Goal: Information Seeking & Learning: Learn about a topic

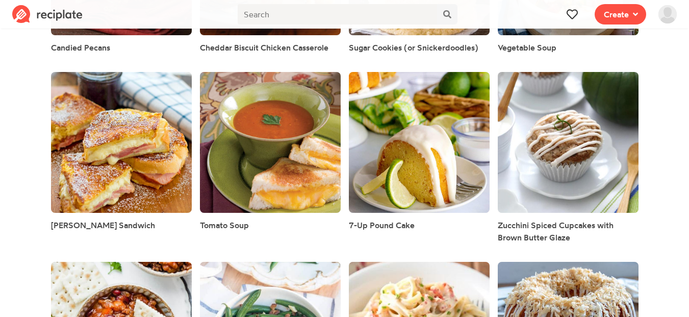
scroll to position [862, 0]
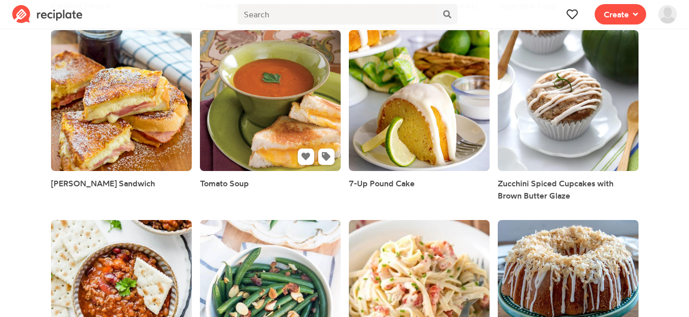
click at [224, 138] on link at bounding box center [270, 100] width 141 height 141
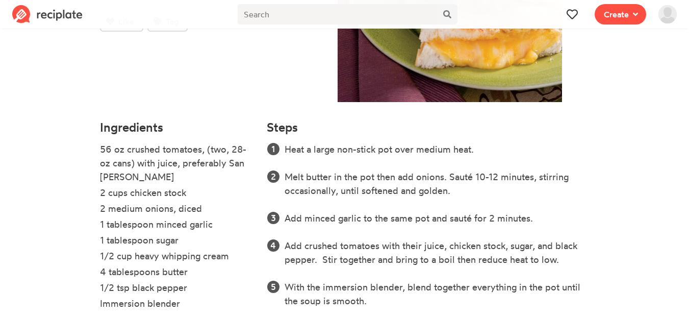
scroll to position [298, 0]
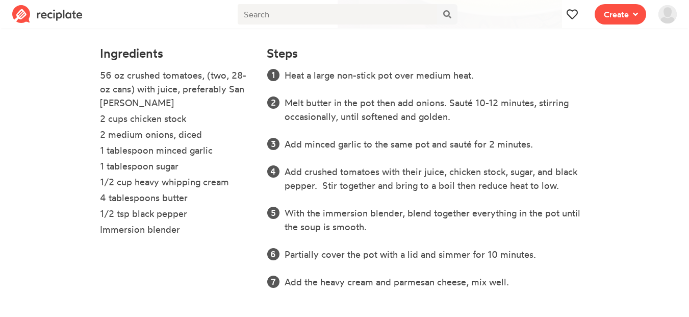
drag, startPoint x: 99, startPoint y: 67, endPoint x: 169, endPoint y: 250, distance: 196.0
click at [169, 250] on div "Ingredients 56 oz crushed tomatoes, (two, 28-oz cans) with juice, preferably Sa…" at bounding box center [177, 174] width 167 height 268
click at [171, 121] on li "2 cups chicken stock" at bounding box center [177, 120] width 155 height 16
drag, startPoint x: 116, startPoint y: 78, endPoint x: 193, endPoint y: 65, distance: 78.6
click at [193, 65] on div "Ingredients 56 oz crushed tomatoes, (two, 28-oz cans) with juice, preferably Sa…" at bounding box center [177, 174] width 167 height 268
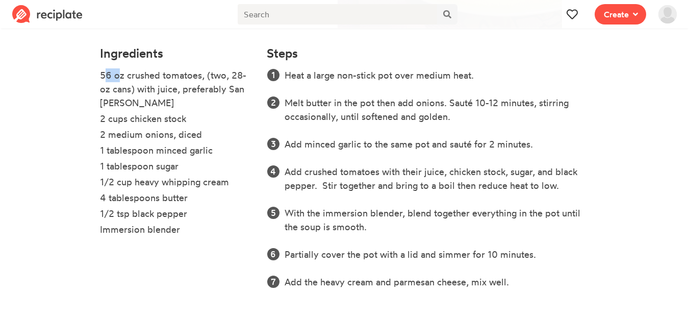
click at [124, 66] on div "Ingredients 56 oz crushed tomatoes, (two, 28-oz cans) with juice, preferably Sa…" at bounding box center [177, 174] width 167 height 268
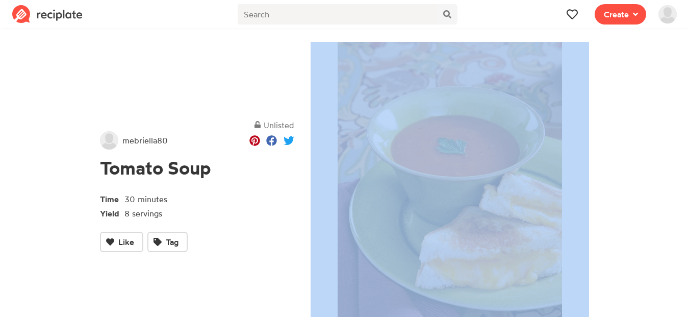
scroll to position [0, 0]
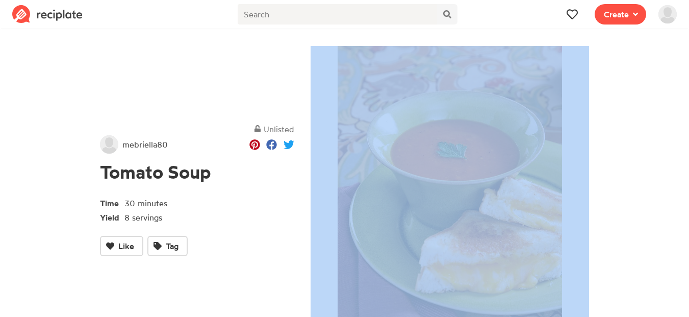
drag, startPoint x: 96, startPoint y: 45, endPoint x: 595, endPoint y: 128, distance: 506.3
click at [590, 128] on div "Unlisted mebriella80 Tomato Soup Time 30 minutes Yield 8 servings Like Tag Ingr…" at bounding box center [345, 323] width 490 height 567
click at [598, 128] on section "Unlisted mebriella80 Tomato Soup Time 30 minutes Yield 8 servings Like Tag Ingr…" at bounding box center [344, 324] width 689 height 584
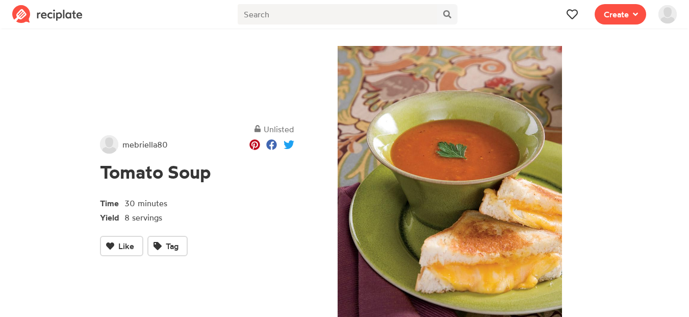
scroll to position [298, 0]
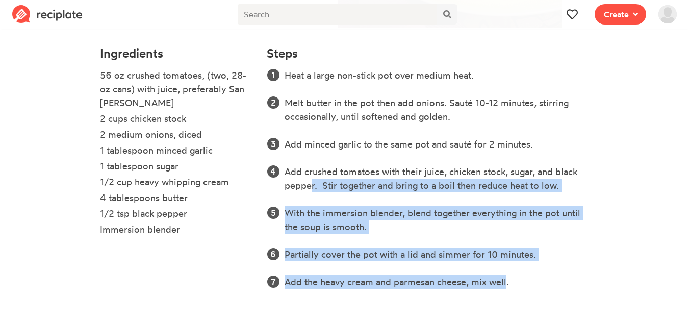
drag, startPoint x: 505, startPoint y: 281, endPoint x: 297, endPoint y: 181, distance: 230.0
click at [303, 184] on ol "Heat a large non-stick pot over medium heat. Melt butter in the pot then add on…" at bounding box center [428, 178] width 322 height 220
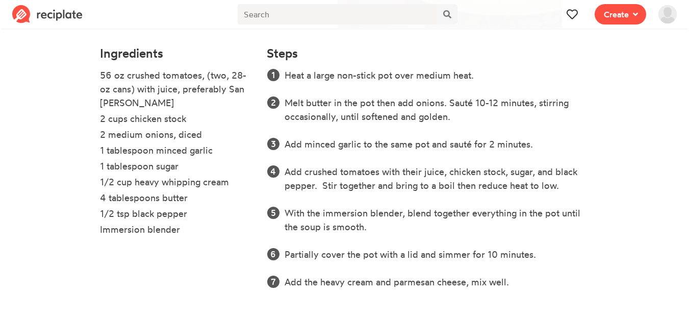
click at [297, 181] on li "Add crushed tomatoes with their juice, chicken stock, sugar, and black pepper. …" at bounding box center [437, 179] width 305 height 28
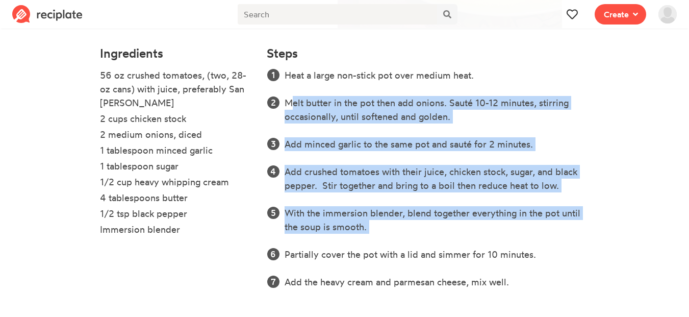
drag, startPoint x: 283, startPoint y: 86, endPoint x: 430, endPoint y: 247, distance: 218.1
click at [430, 247] on ol "Heat a large non-stick pot over medium heat. Melt butter in the pot then add on…" at bounding box center [428, 178] width 322 height 220
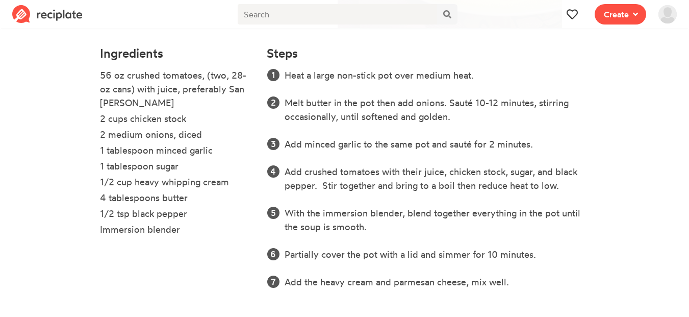
click at [287, 72] on li "Heat a large non-stick pot over medium heat." at bounding box center [437, 75] width 305 height 14
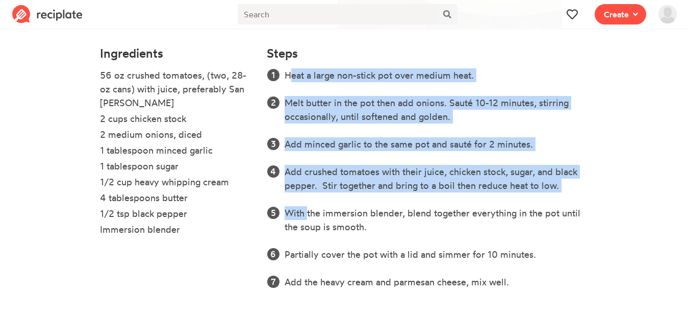
drag, startPoint x: 287, startPoint y: 72, endPoint x: 658, endPoint y: 206, distance: 394.1
click at [658, 206] on section "Unlisted mebriella80 Tomato Soup Time 30 minutes Yield 8 servings Like Tag Ingr…" at bounding box center [344, 25] width 689 height 584
click at [529, 139] on li "Add minced garlic to the same pot and sauté for 2 minutes." at bounding box center [437, 144] width 305 height 14
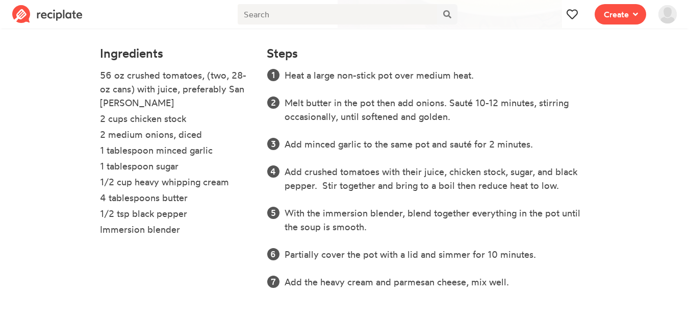
drag, startPoint x: 521, startPoint y: 281, endPoint x: 456, endPoint y: 317, distance: 74.4
click at [456, 316] on html "Recipe Write a recipe from scratch Bookmark Save an online recipe briannacampos…" at bounding box center [344, 9] width 689 height 615
click at [422, 228] on li "With the immersion blender, blend together everything in the pot until the soup…" at bounding box center [437, 220] width 305 height 28
drag, startPoint x: 522, startPoint y: 285, endPoint x: 293, endPoint y: 255, distance: 231.6
click at [293, 255] on ol "Heat a large non-stick pot over medium heat. Melt butter in the pot then add on…" at bounding box center [428, 178] width 322 height 220
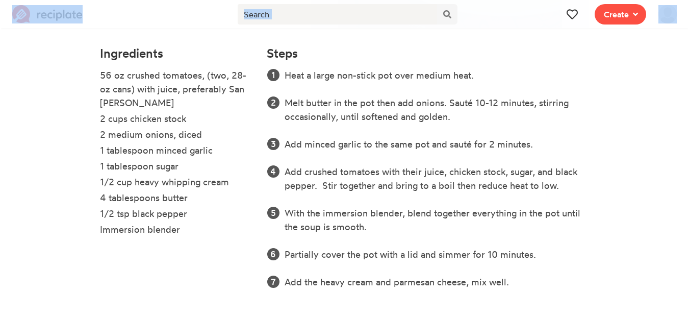
scroll to position [0, 0]
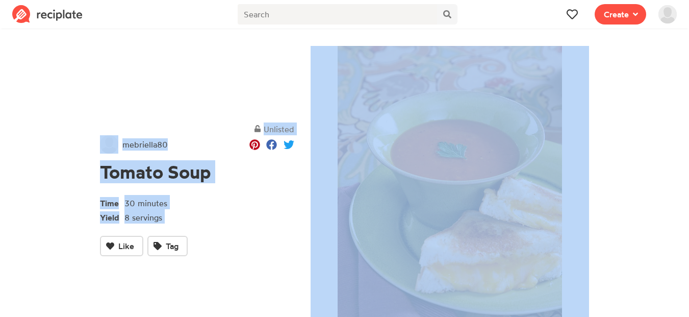
drag, startPoint x: 91, startPoint y: 36, endPoint x: 181, endPoint y: -74, distance: 142.5
click at [181, 0] on html "Recipe Write a recipe from scratch Bookmark Save an online recipe briannacampos…" at bounding box center [344, 307] width 689 height 615
click at [314, 202] on img at bounding box center [450, 186] width 279 height 281
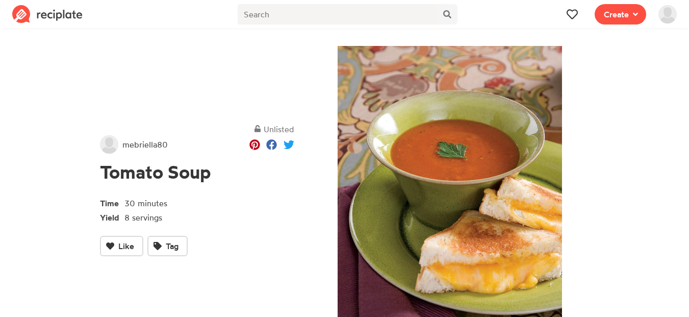
click at [214, 130] on div "Unlisted" at bounding box center [197, 128] width 194 height 13
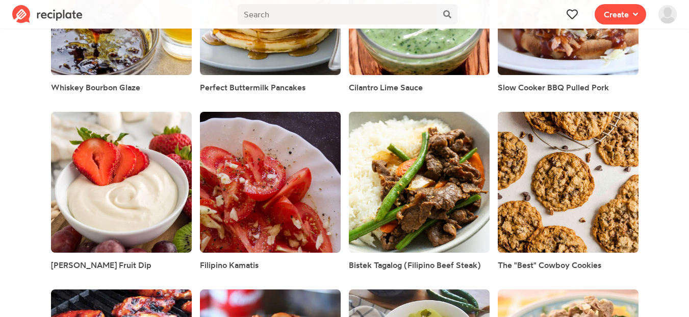
scroll to position [2417, 0]
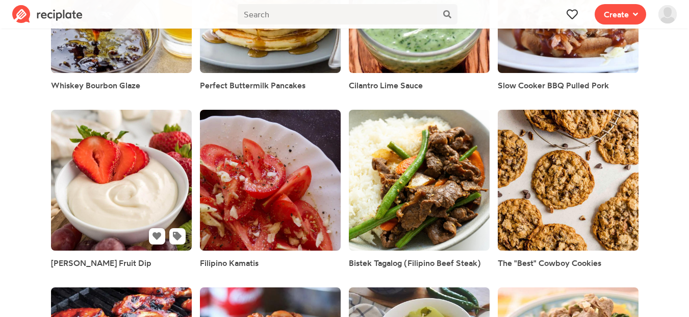
click at [122, 164] on link at bounding box center [121, 180] width 141 height 141
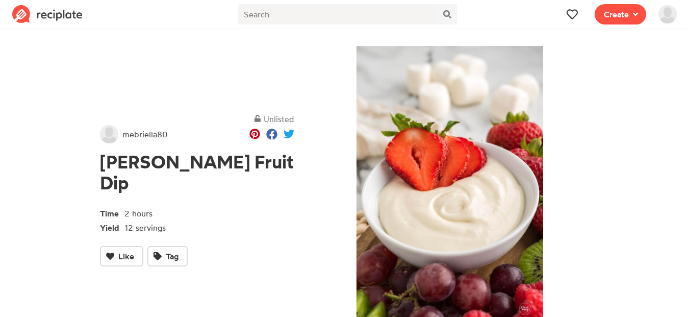
scroll to position [106, 0]
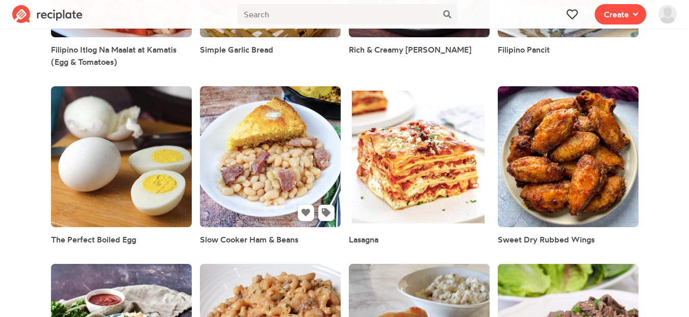
scroll to position [2995, 0]
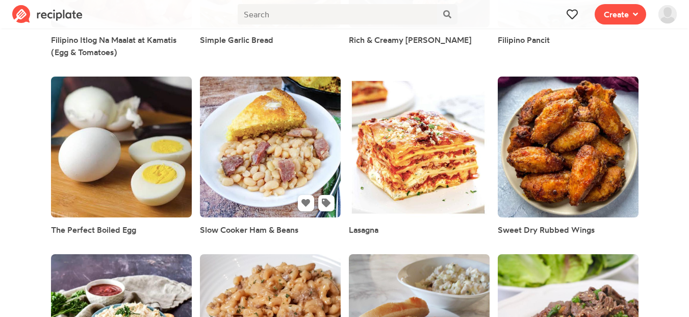
click at [266, 163] on link at bounding box center [270, 147] width 141 height 141
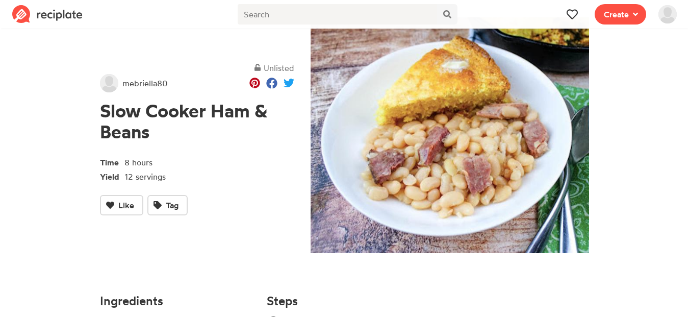
scroll to position [50, 0]
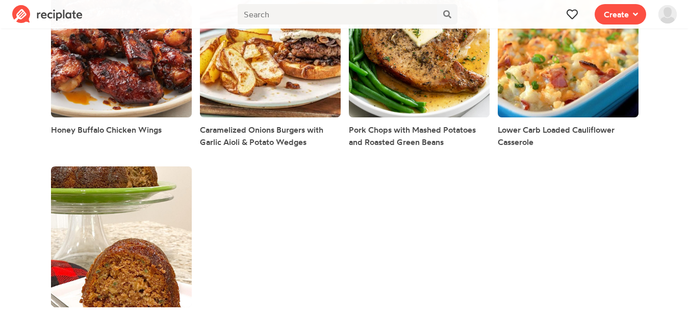
scroll to position [4539, 0]
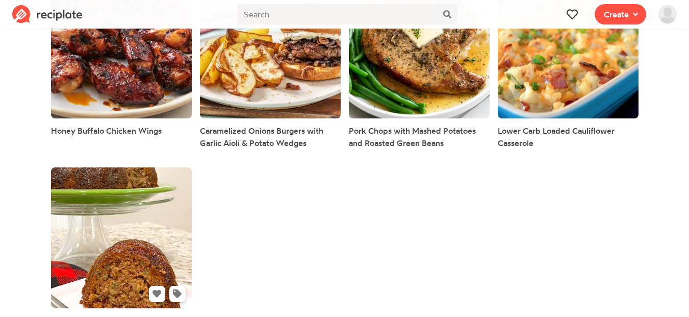
click at [107, 187] on link at bounding box center [121, 237] width 141 height 141
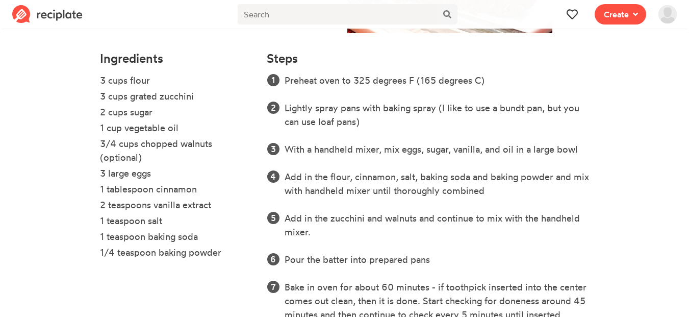
scroll to position [300, 0]
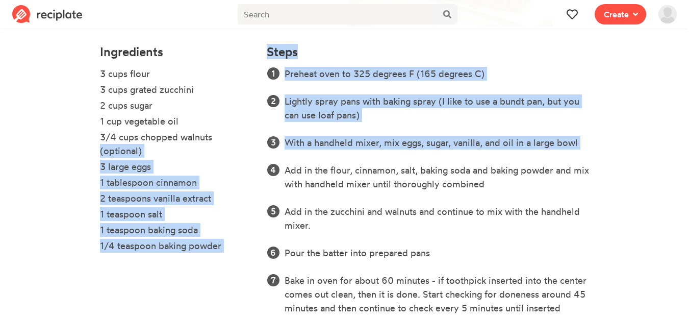
drag, startPoint x: 267, startPoint y: 154, endPoint x: 167, endPoint y: 52, distance: 142.5
click at [215, 118] on div "Ingredients 3 cups flour 3 cups grated zucchini 2 cups sugar 1 cup vegetable oi…" at bounding box center [345, 207] width 502 height 337
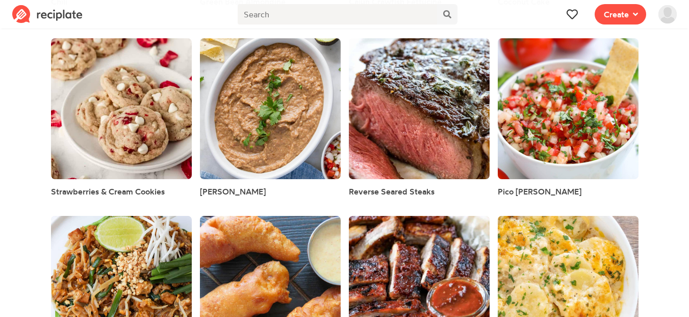
scroll to position [1234, 0]
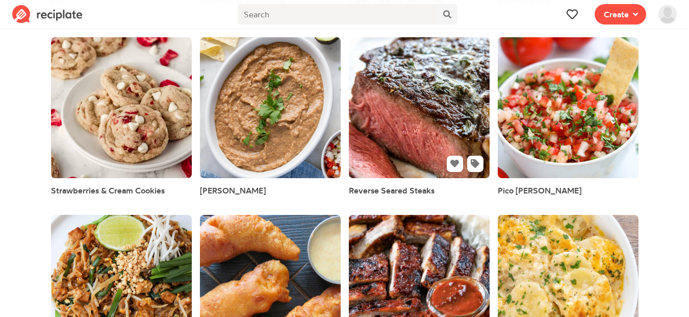
click at [413, 148] on link at bounding box center [419, 107] width 141 height 141
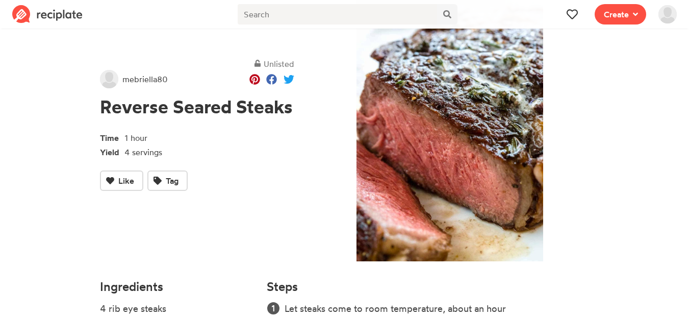
scroll to position [64, 0]
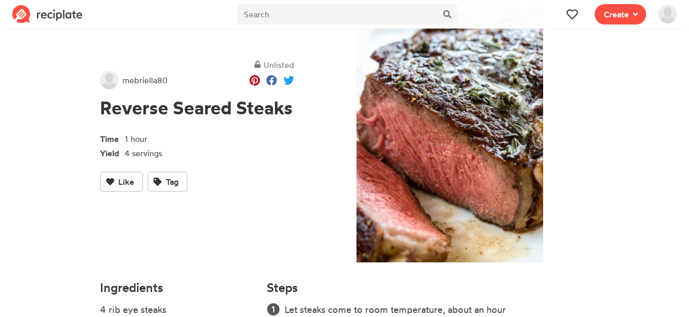
click at [267, 67] on span "Unlisted" at bounding box center [279, 65] width 31 height 10
click at [267, 211] on div "Unlisted mebriella80 Reverse Seared Steaks Time 1 hour Yield 4 servings Like Tag" at bounding box center [197, 125] width 211 height 299
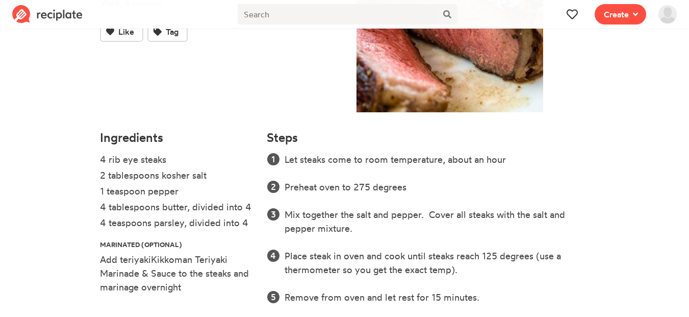
scroll to position [214, 0]
drag, startPoint x: 287, startPoint y: 160, endPoint x: 346, endPoint y: 237, distance: 97.1
click at [346, 237] on ol "Let steaks come to room temperature, about an hour Preheat oven to 275 degrees …" at bounding box center [428, 311] width 322 height 317
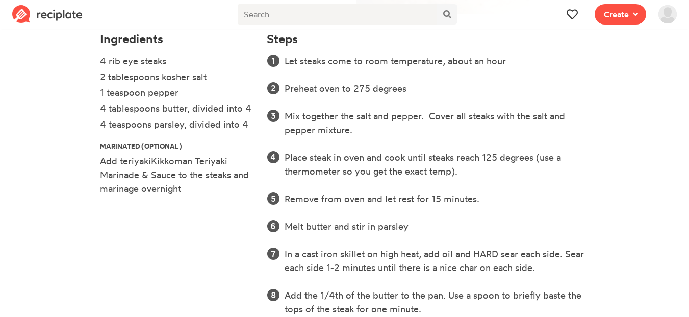
scroll to position [314, 0]
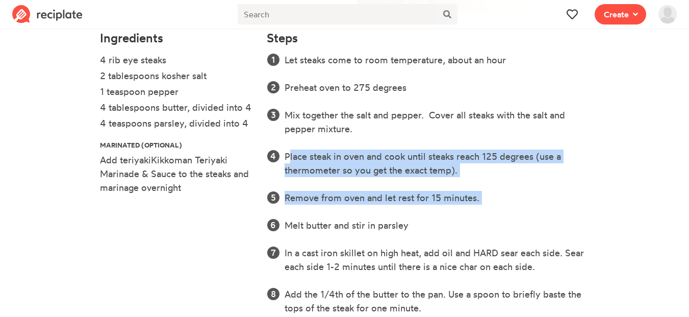
drag, startPoint x: 287, startPoint y: 158, endPoint x: 326, endPoint y: 206, distance: 62.1
click at [326, 206] on ol "Let steaks come to room temperature, about an hour Preheat oven to 275 degrees …" at bounding box center [428, 211] width 322 height 317
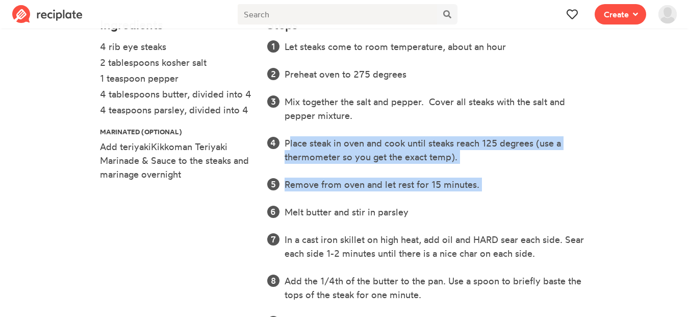
scroll to position [331, 0]
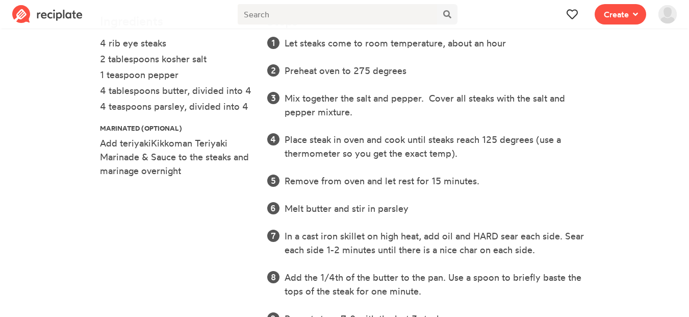
click at [324, 205] on li "Melt butter and stir in parsley" at bounding box center [437, 209] width 305 height 14
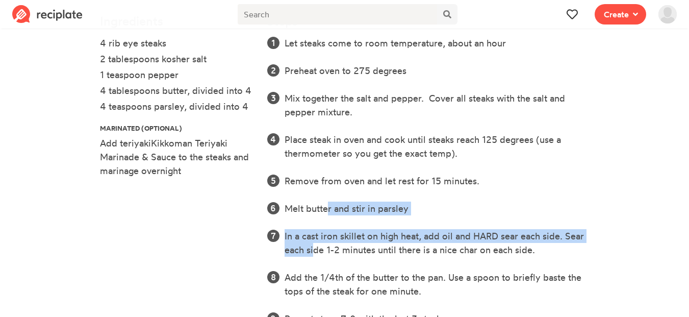
drag, startPoint x: 326, startPoint y: 206, endPoint x: 311, endPoint y: 250, distance: 46.3
click at [311, 250] on ol "Let steaks come to room temperature, about an hour Preheat oven to 275 degrees …" at bounding box center [428, 194] width 322 height 317
click at [297, 224] on ol "Let steaks come to room temperature, about an hour Preheat oven to 275 degrees …" at bounding box center [428, 194] width 322 height 317
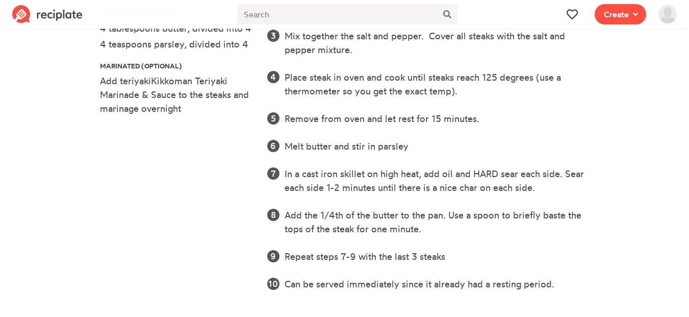
scroll to position [395, 0]
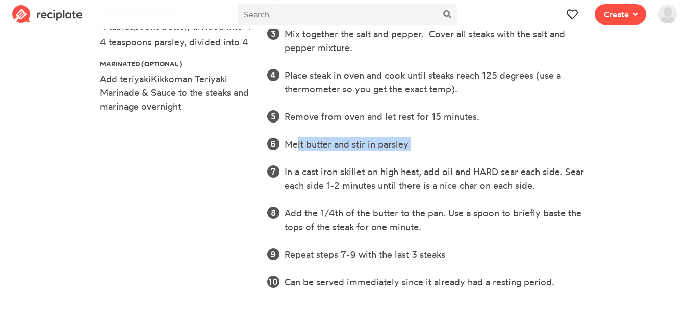
drag, startPoint x: 289, startPoint y: 146, endPoint x: 327, endPoint y: 153, distance: 37.7
click at [327, 153] on ol "Let steaks come to room temperature, about an hour Preheat oven to 275 degrees …" at bounding box center [428, 130] width 322 height 317
click at [298, 127] on ol "Let steaks come to room temperature, about an hour Preheat oven to 275 degrees …" at bounding box center [428, 130] width 322 height 317
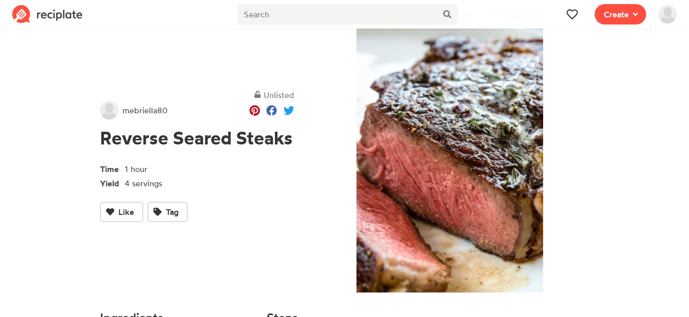
scroll to position [0, 0]
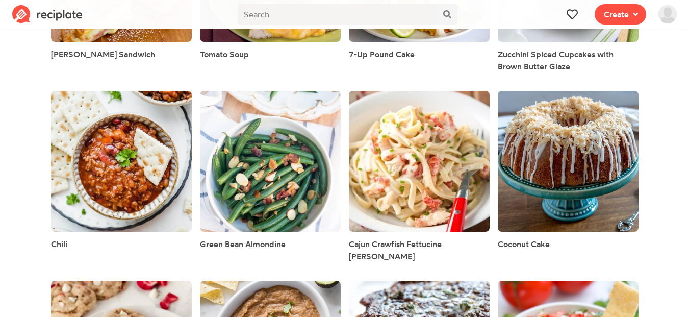
scroll to position [979, 0]
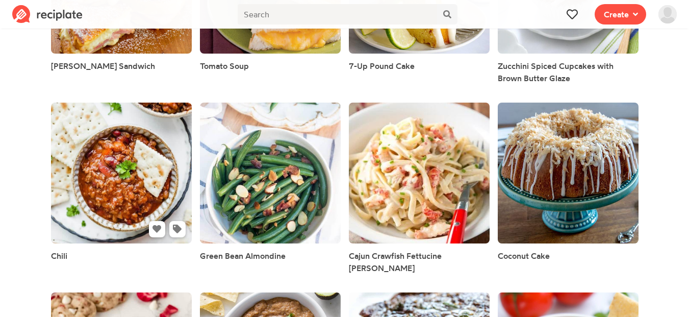
click at [103, 148] on link at bounding box center [121, 173] width 141 height 141
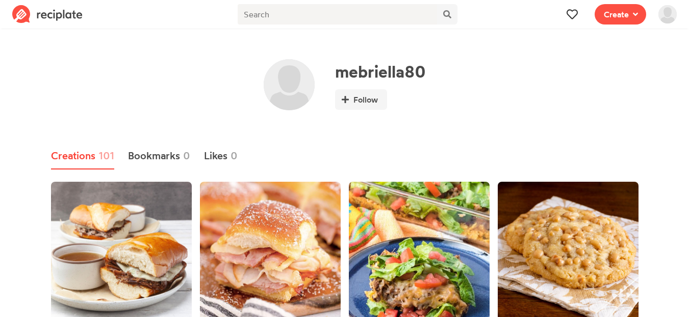
click at [67, 16] on img at bounding box center [47, 14] width 70 height 18
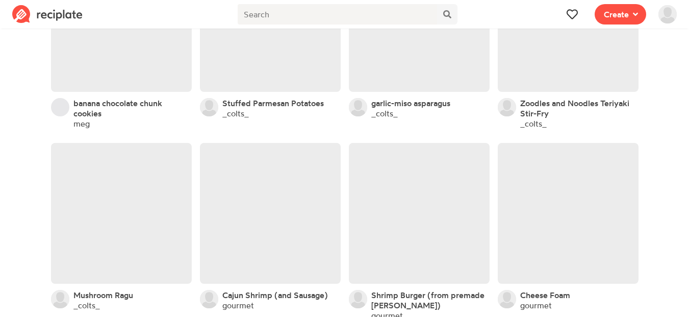
scroll to position [9347, 0]
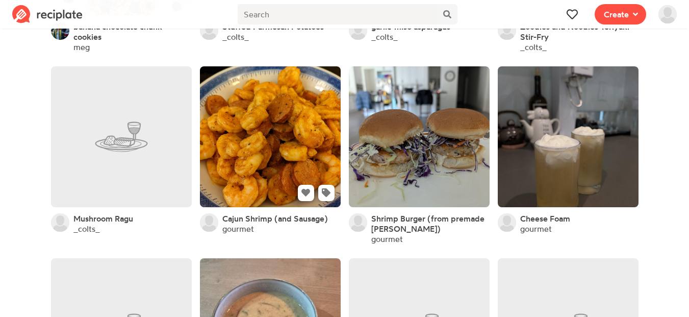
click at [274, 90] on link at bounding box center [270, 136] width 141 height 141
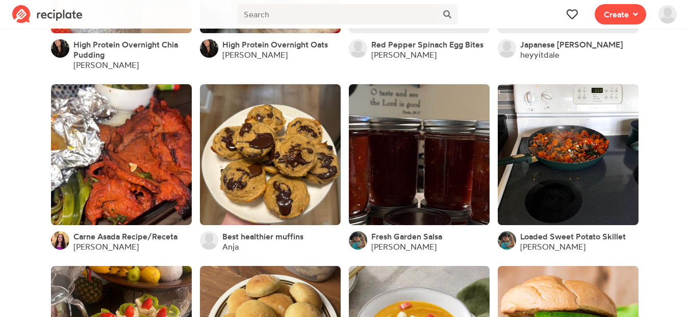
scroll to position [11996, 0]
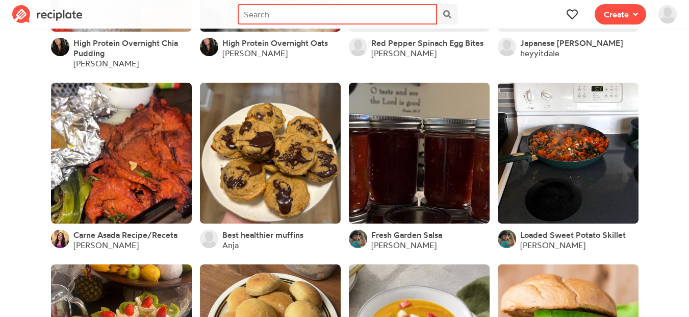
click at [295, 14] on input "text" at bounding box center [337, 14] width 199 height 20
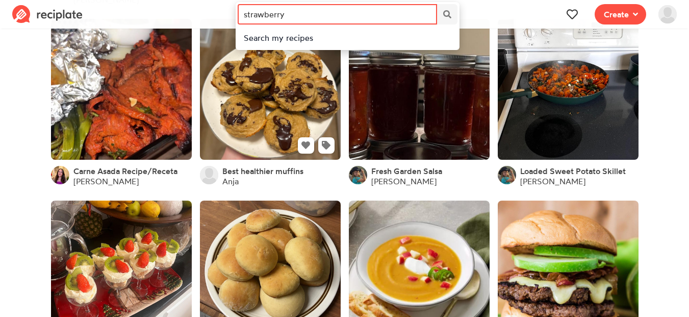
scroll to position [12057, 0]
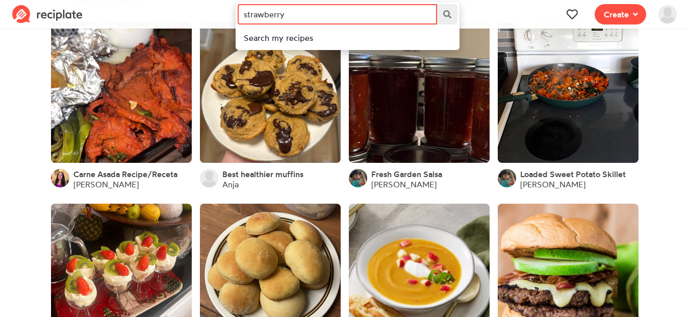
type input "strawberry"
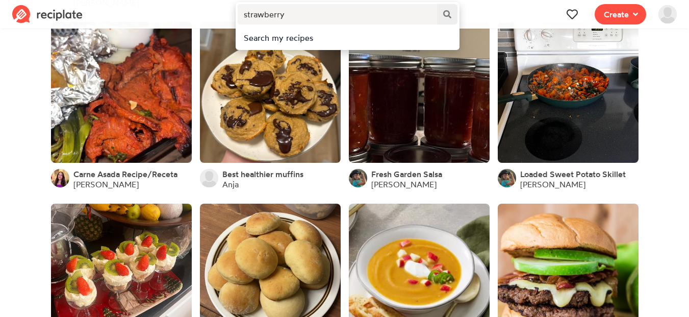
click at [449, 14] on icon at bounding box center [447, 14] width 8 height 8
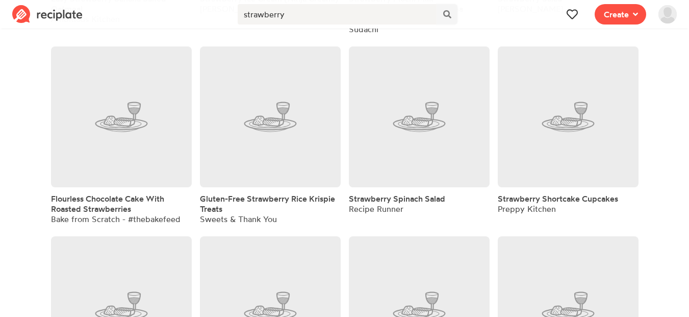
scroll to position [2477, 0]
click at [546, 192] on span "Strawberry Shortcake Cupcakes" at bounding box center [558, 197] width 120 height 10
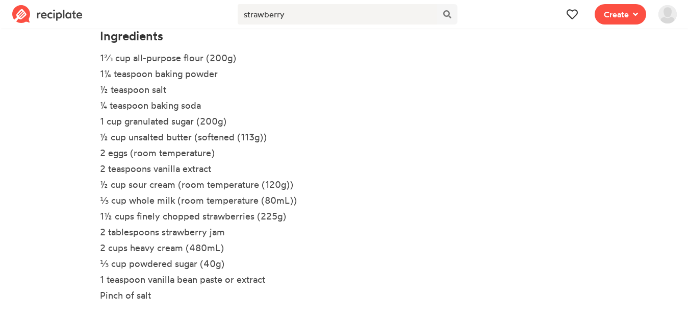
scroll to position [283, 0]
